Goal: Transaction & Acquisition: Book appointment/travel/reservation

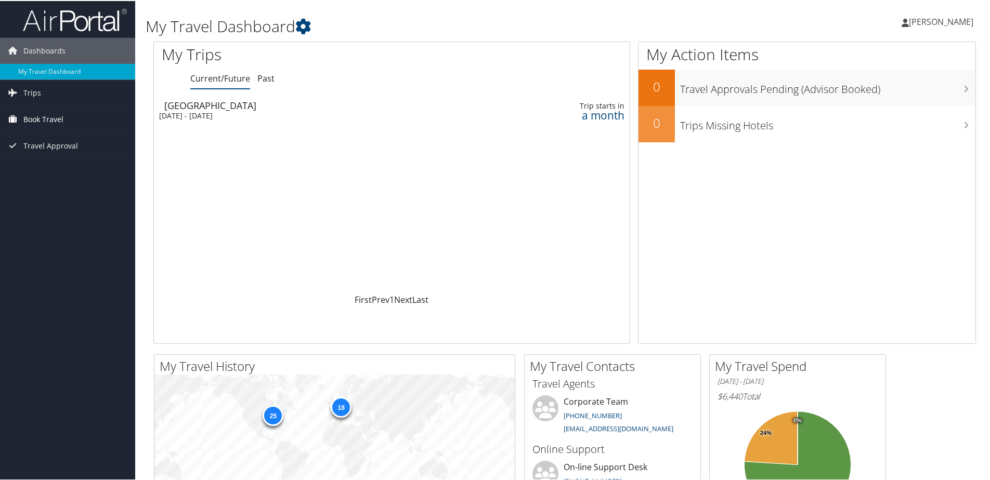
click at [53, 118] on span "Book Travel" at bounding box center [43, 119] width 40 height 26
click at [49, 139] on link "Agent Booking Request" at bounding box center [67, 140] width 135 height 16
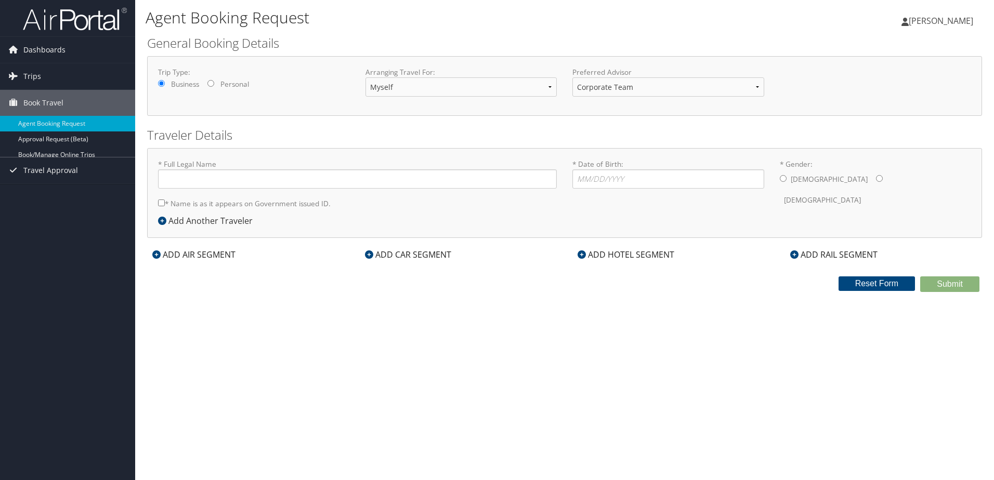
type input "Patrick Rudi Lutz"
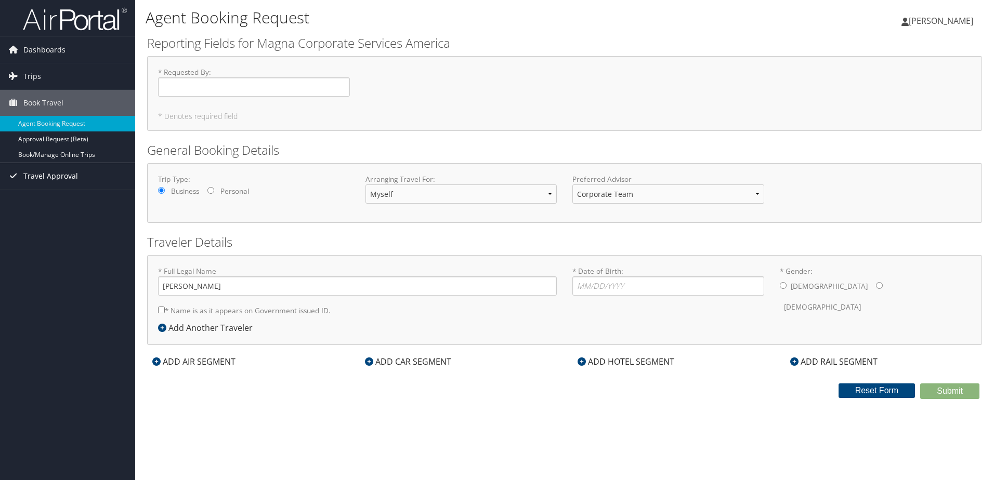
click at [14, 174] on icon at bounding box center [13, 176] width 16 height 16
click at [29, 77] on span "Trips" at bounding box center [32, 76] width 18 height 26
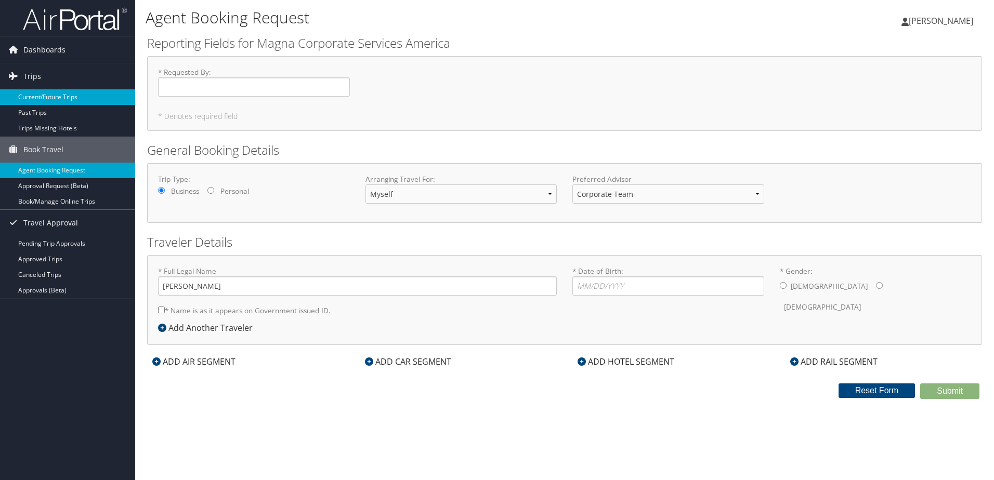
click at [53, 100] on link "Current/Future Trips" at bounding box center [67, 97] width 135 height 16
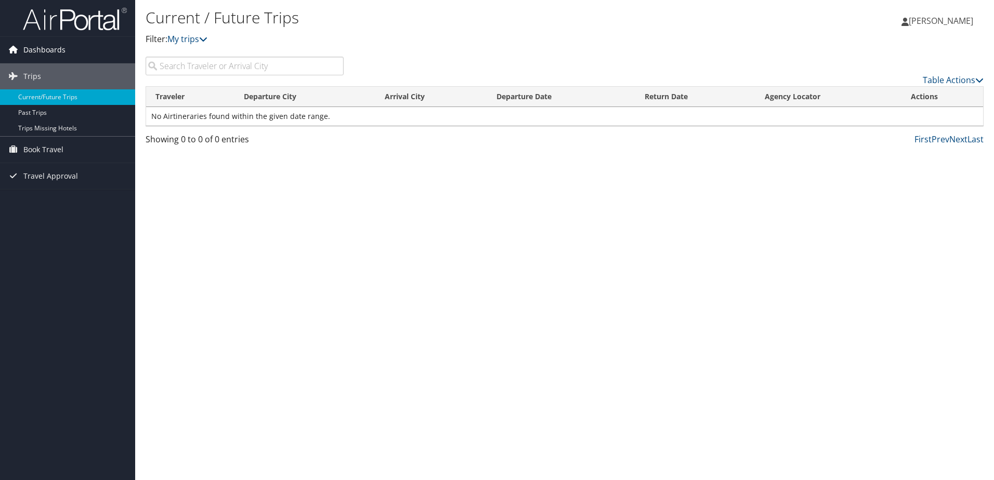
click at [50, 50] on span "Dashboards" at bounding box center [44, 50] width 42 height 26
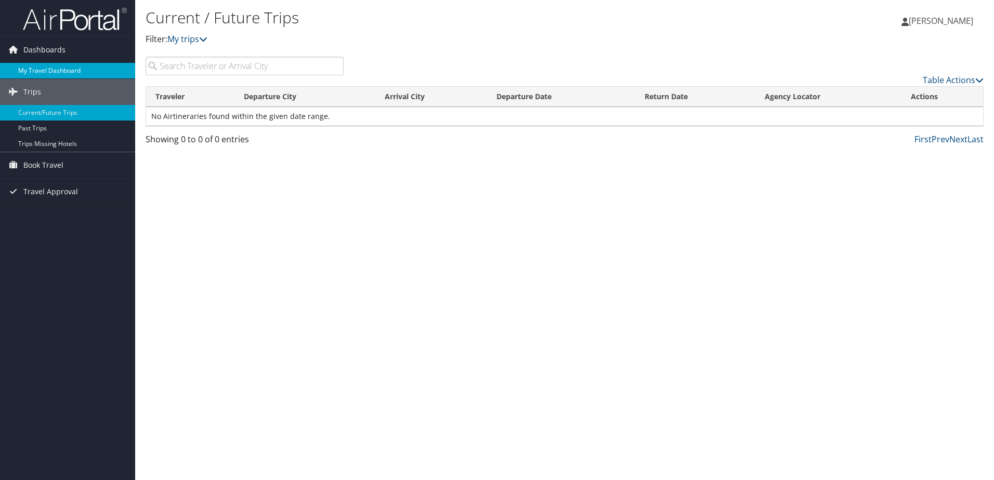
click at [44, 69] on link "My Travel Dashboard" at bounding box center [67, 71] width 135 height 16
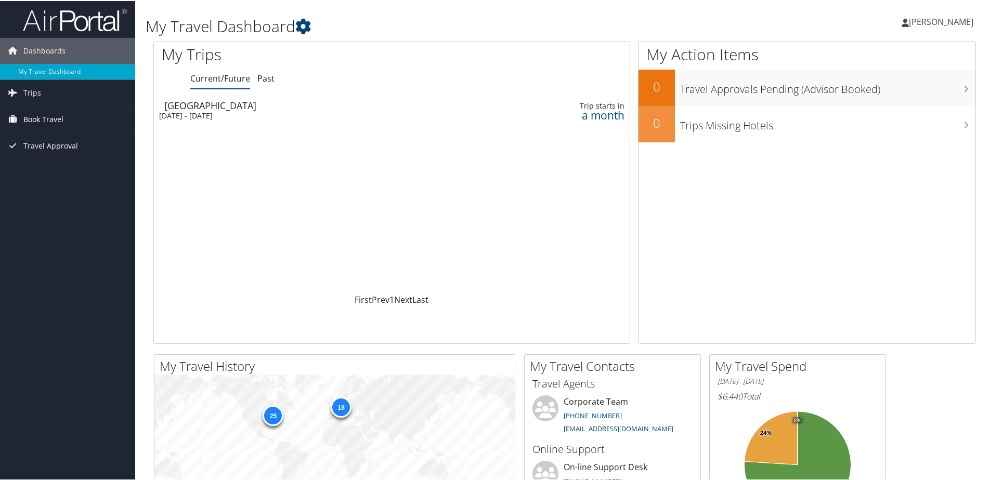
click at [15, 120] on icon at bounding box center [13, 118] width 16 height 16
click at [23, 171] on link "Book/Manage Online Trips" at bounding box center [67, 171] width 135 height 16
